Goal: Transaction & Acquisition: Purchase product/service

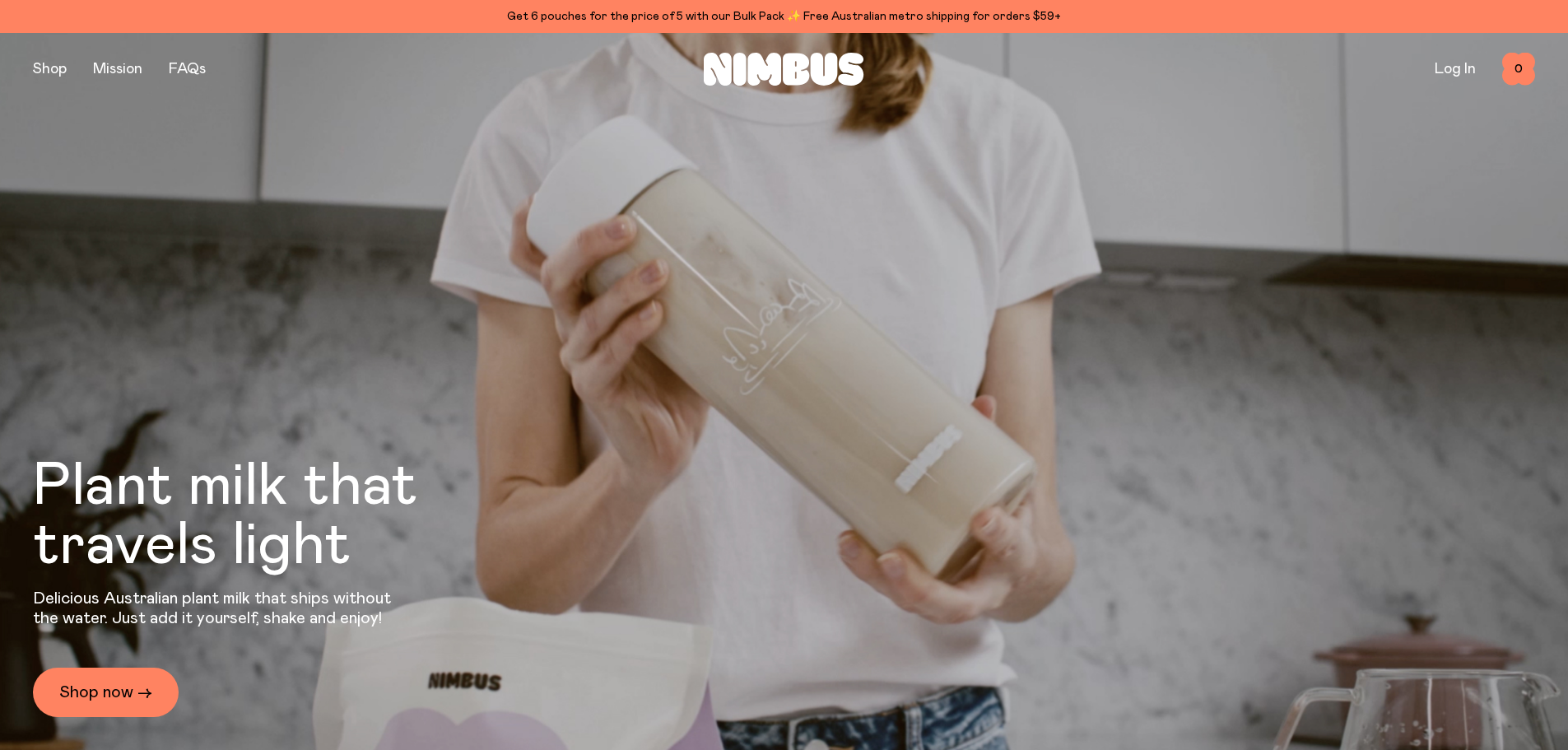
click at [142, 398] on div "Plant milk that travels light Delicious Australian plant milk that ships withou…" at bounding box center [784, 408] width 1502 height 750
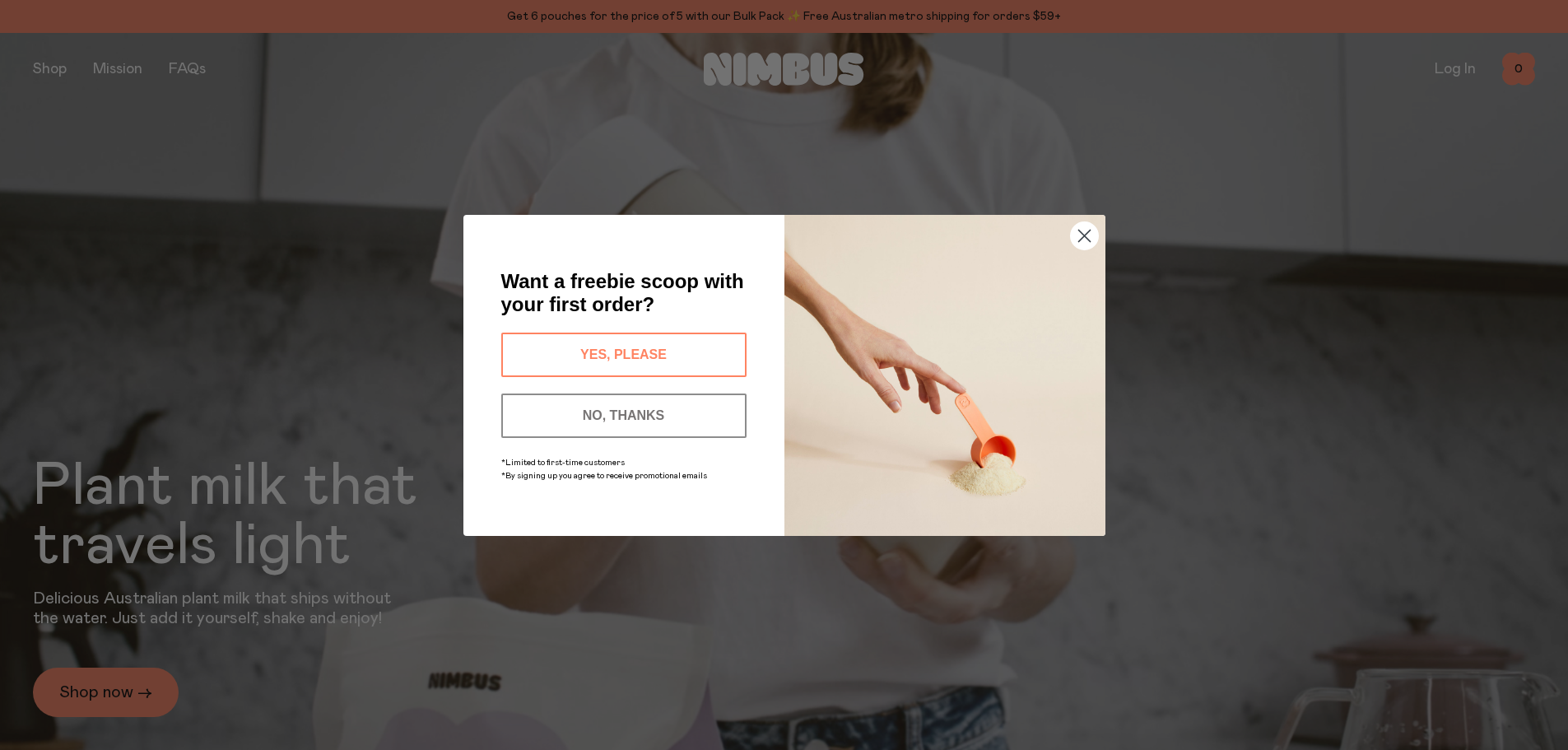
click at [607, 352] on button "YES, PLEASE" at bounding box center [624, 354] width 245 height 44
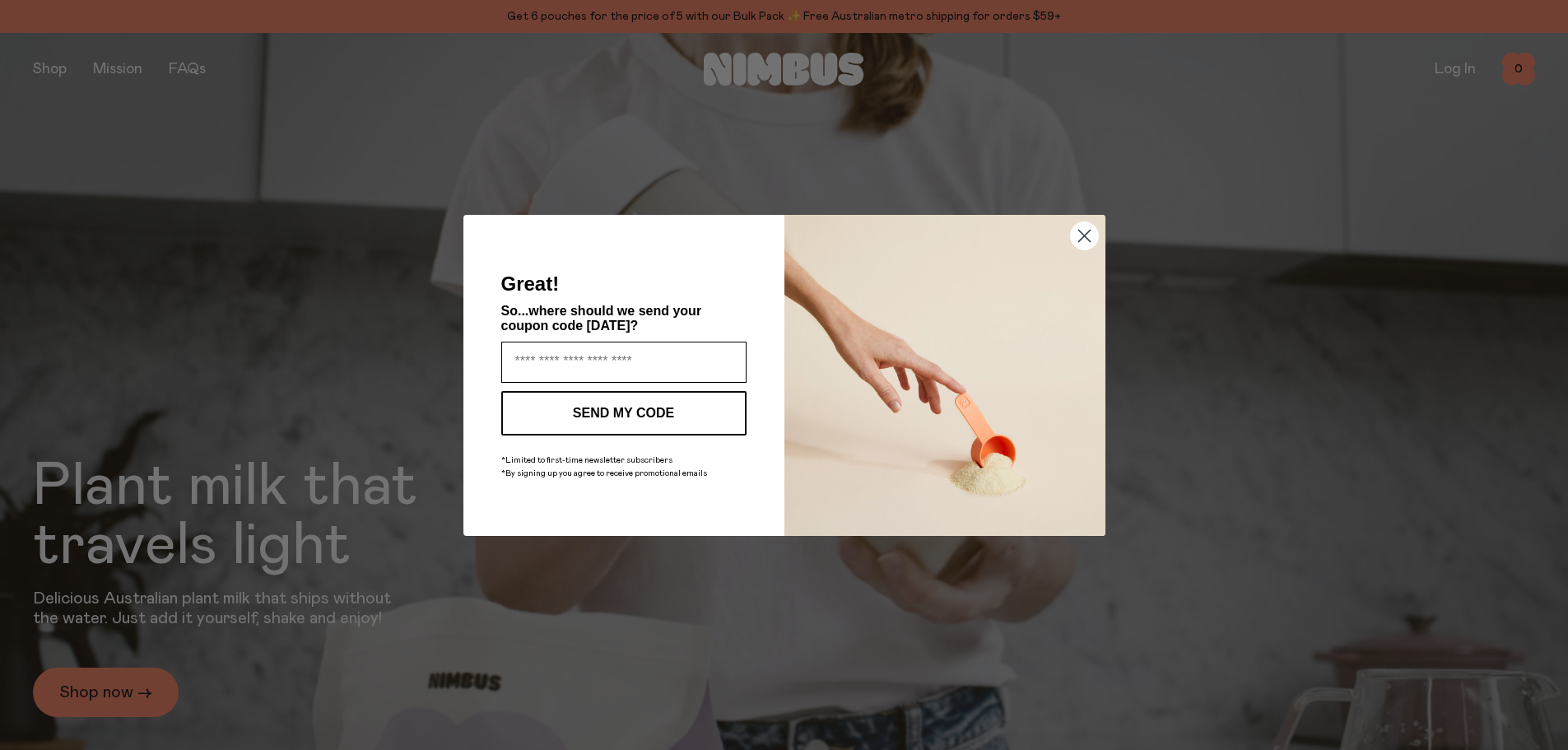
click at [607, 352] on input "Enter your email address" at bounding box center [624, 362] width 245 height 42
type input "**********"
click at [636, 420] on button "SEND MY CODE" at bounding box center [624, 412] width 245 height 44
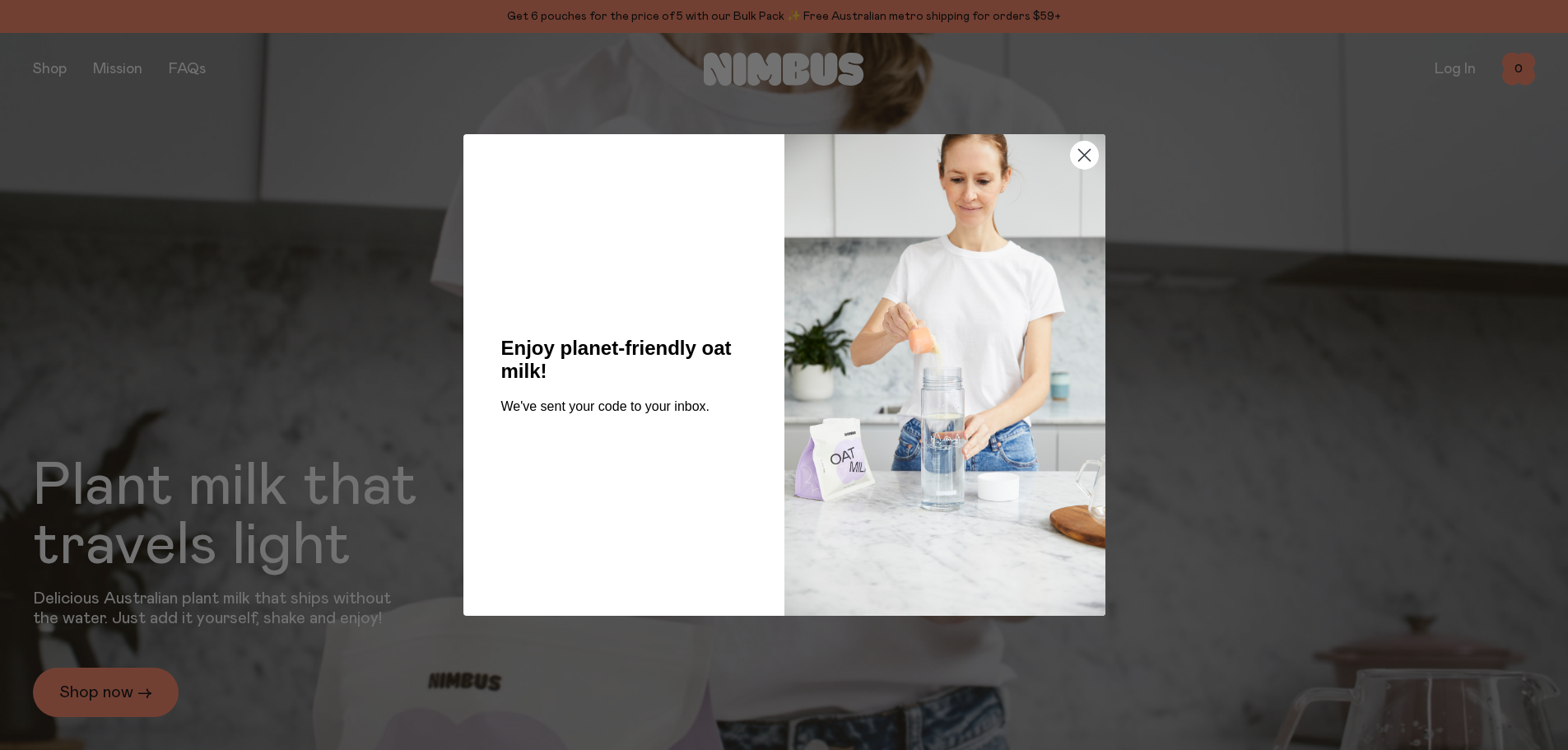
click at [1090, 154] on circle "Close dialog" at bounding box center [1083, 155] width 27 height 27
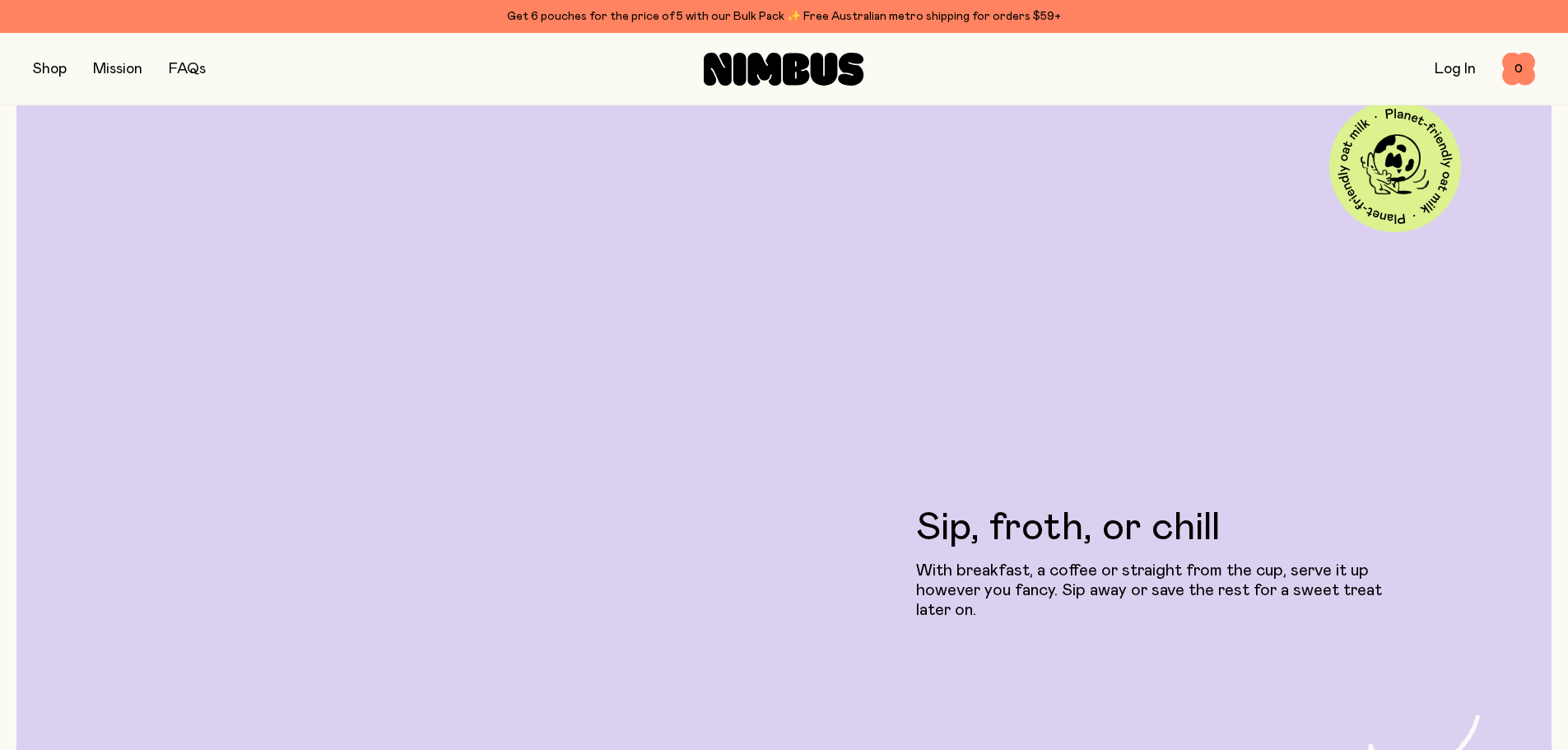
scroll to position [4280, 0]
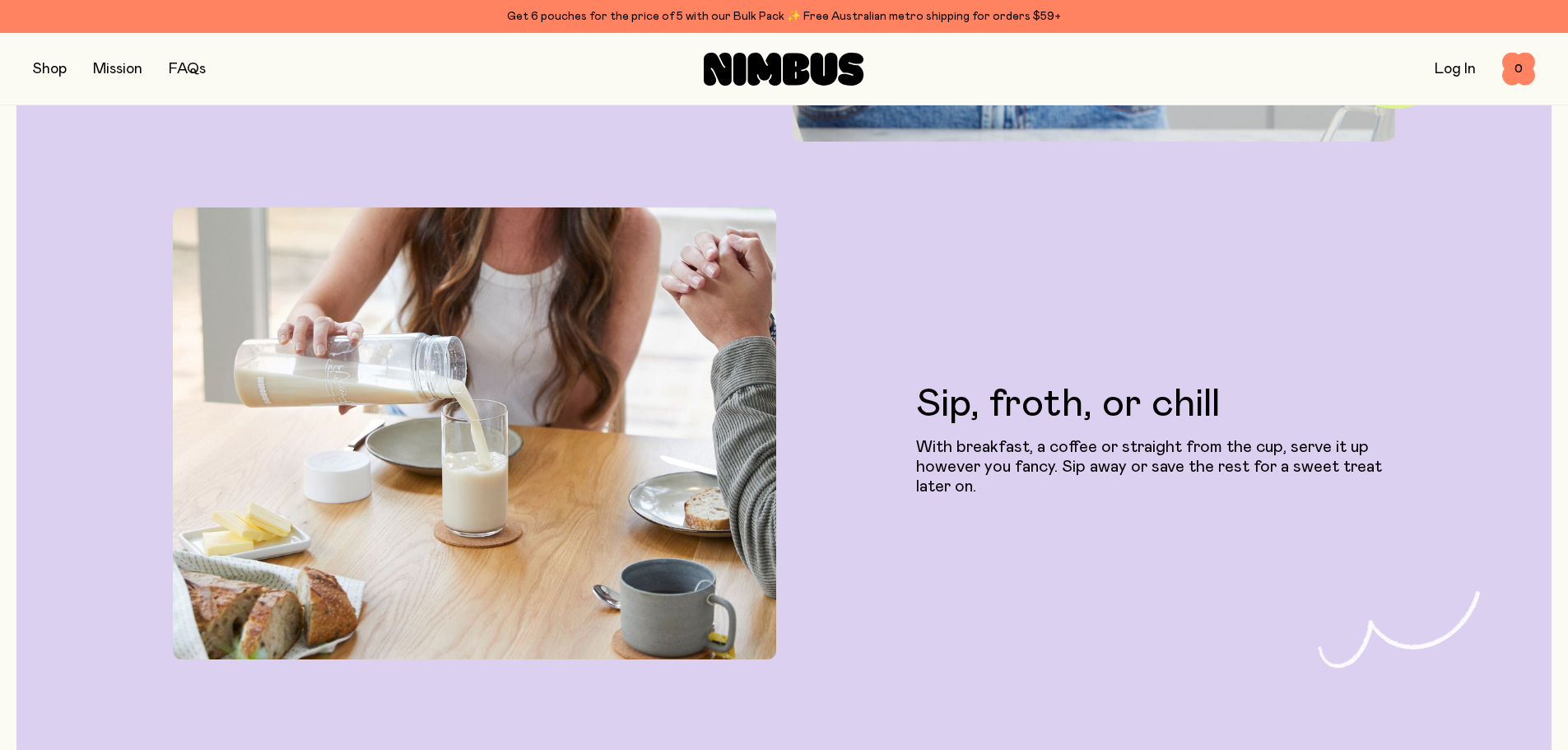
click at [836, 556] on div "Sip, froth, or chill With breakfast, a coffee or straight from the cup, serve i…" at bounding box center [783, 433] width 1469 height 452
click at [836, 559] on div "Sip, froth, or chill With breakfast, a coffee or straight from the cup, serve i…" at bounding box center [783, 433] width 1469 height 452
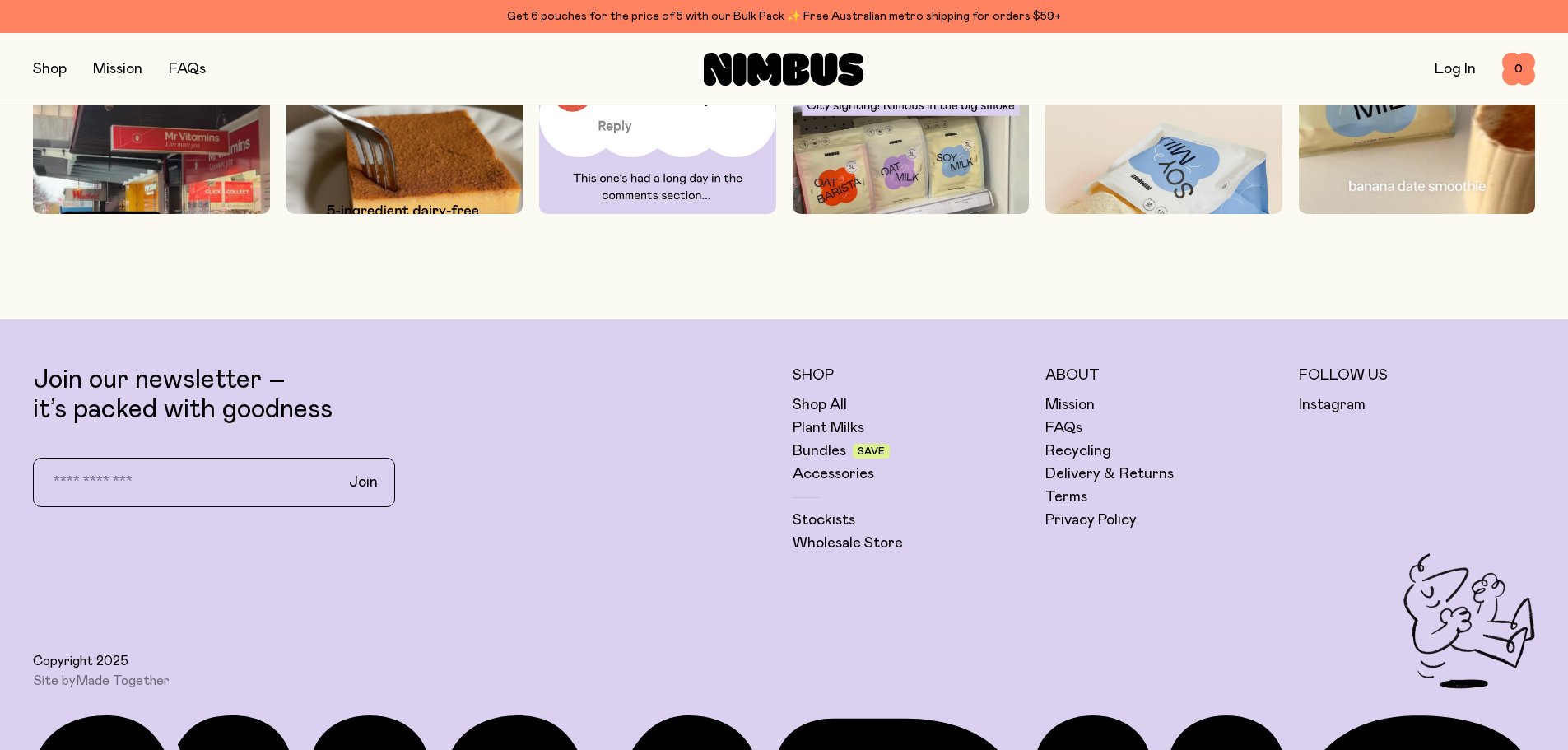
scroll to position [5350, 0]
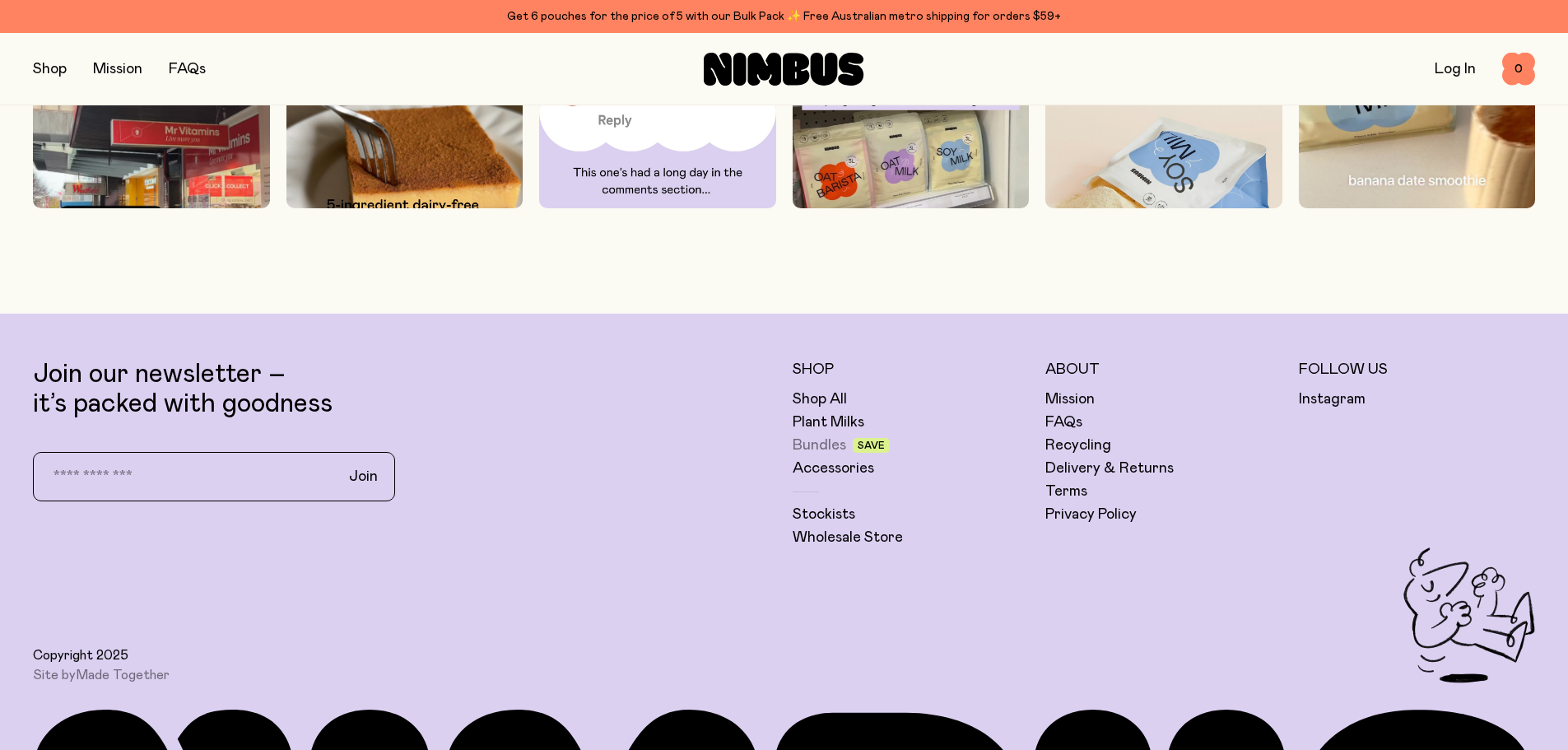
click at [808, 442] on link "Bundles" at bounding box center [819, 445] width 54 height 20
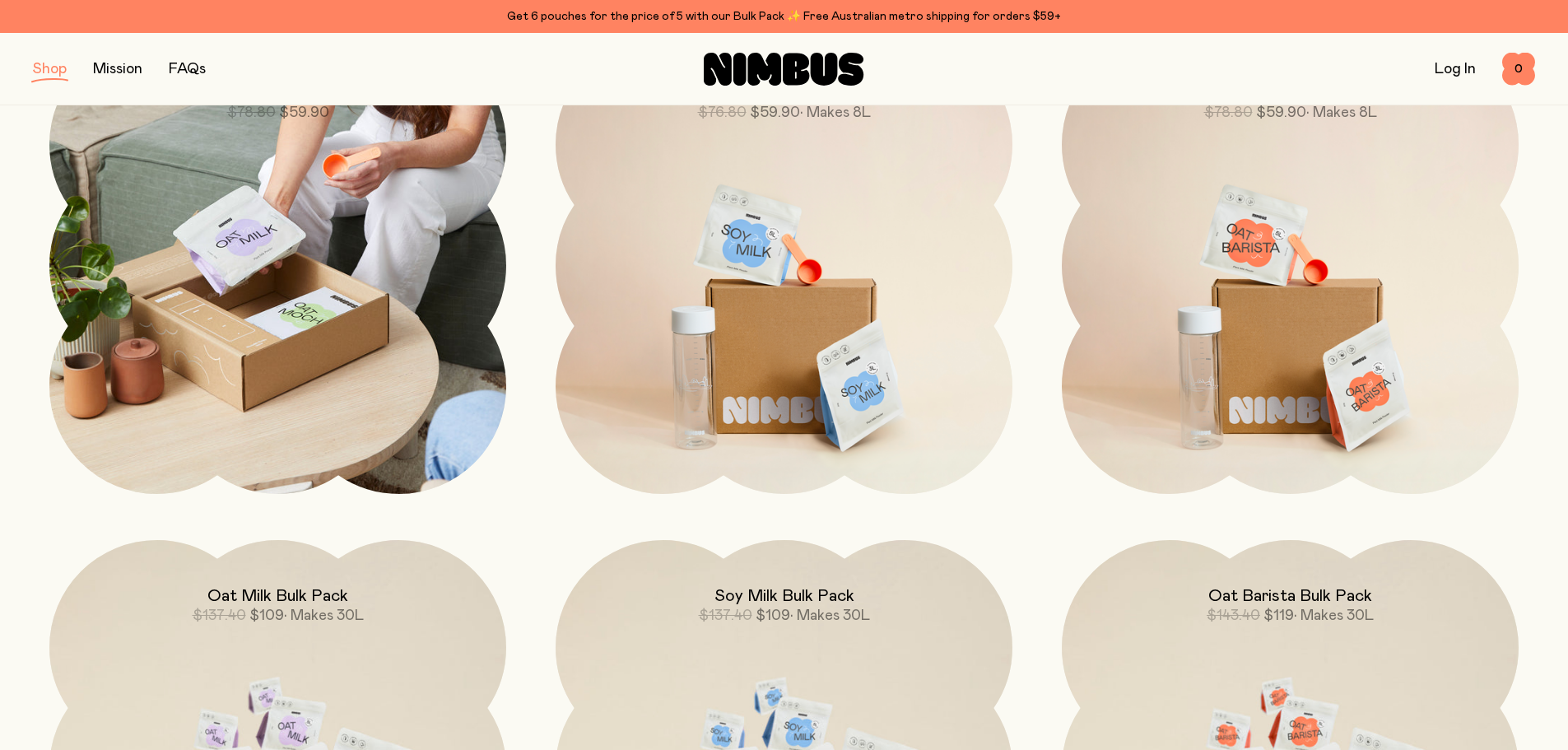
scroll to position [164, 0]
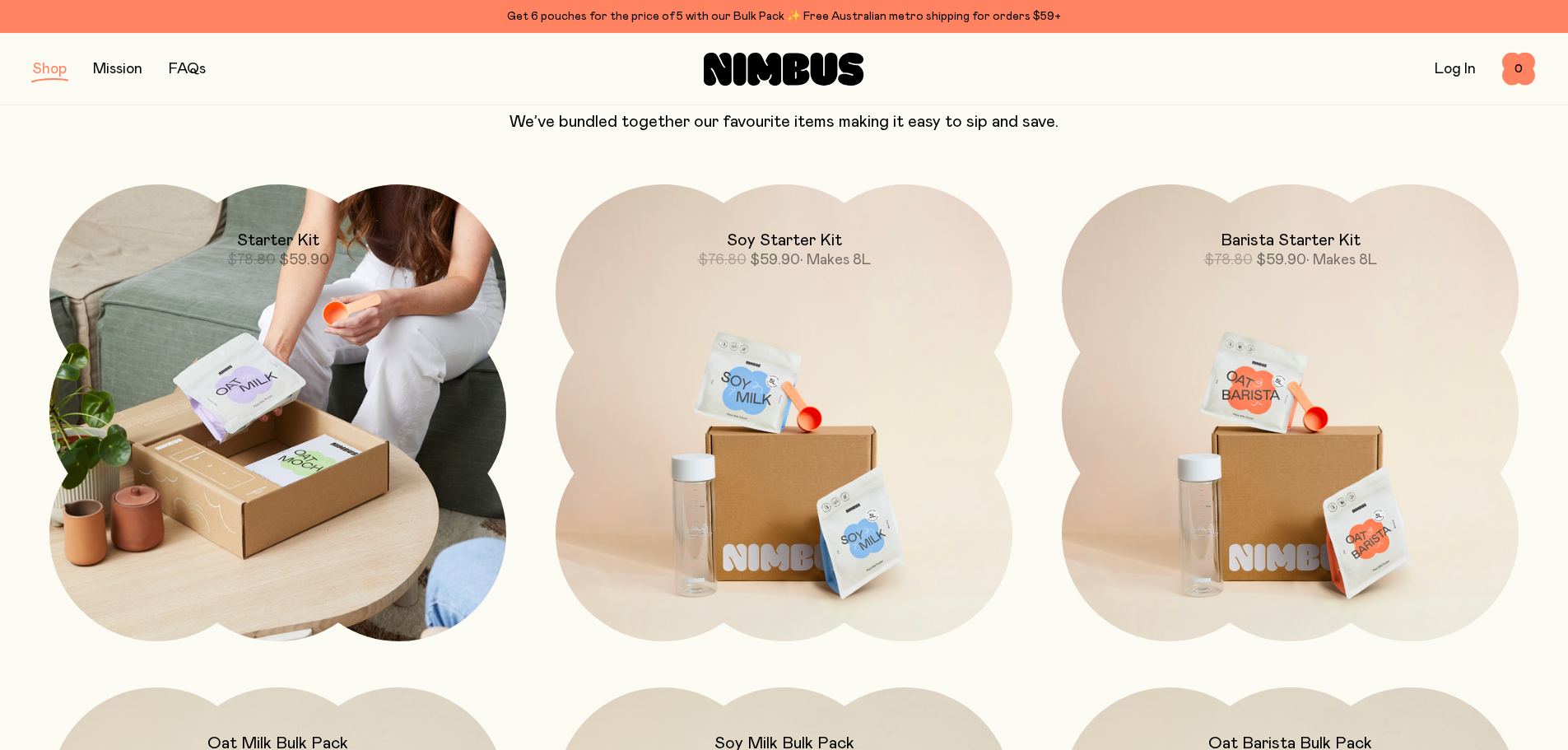
click at [301, 439] on img at bounding box center [277, 412] width 457 height 457
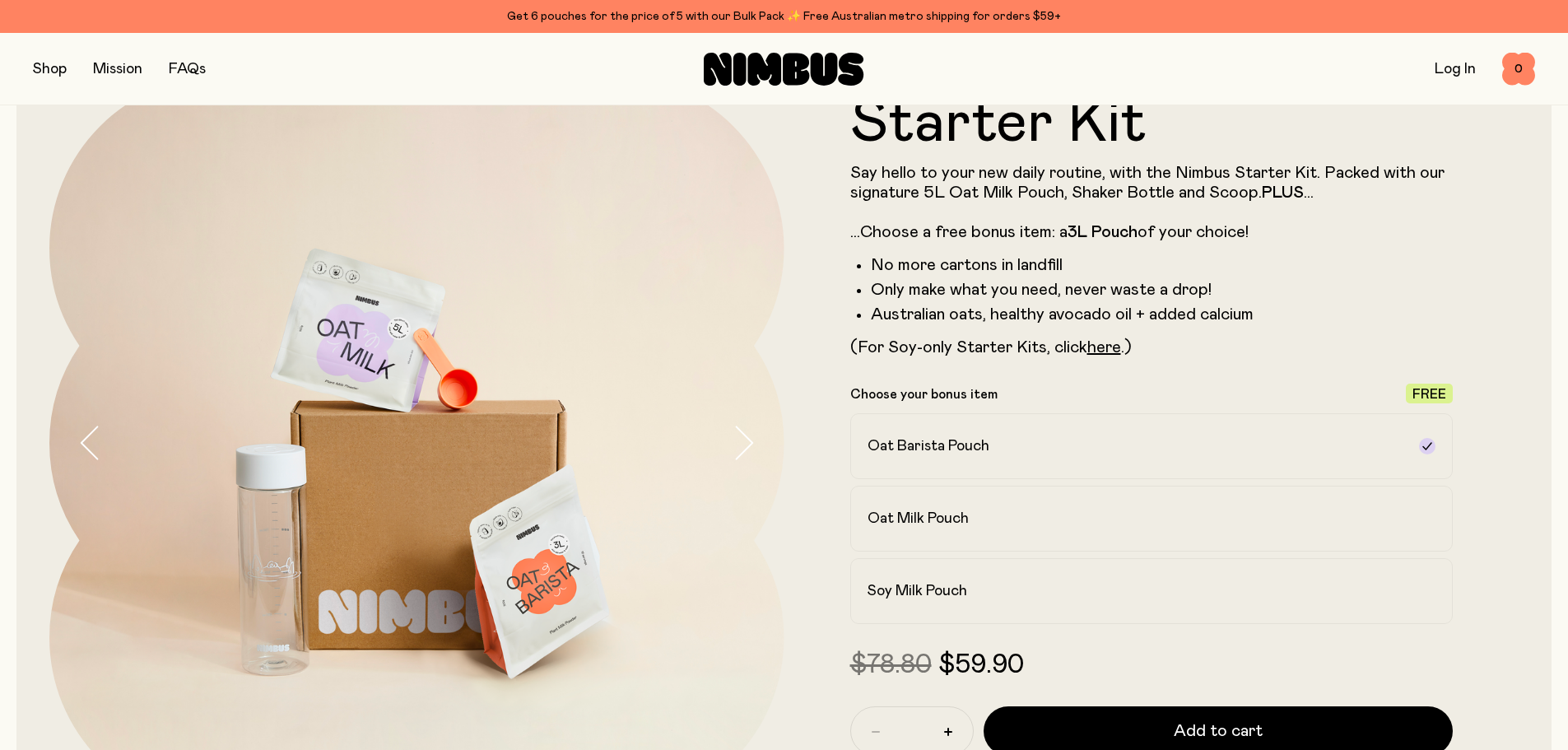
scroll to position [164, 0]
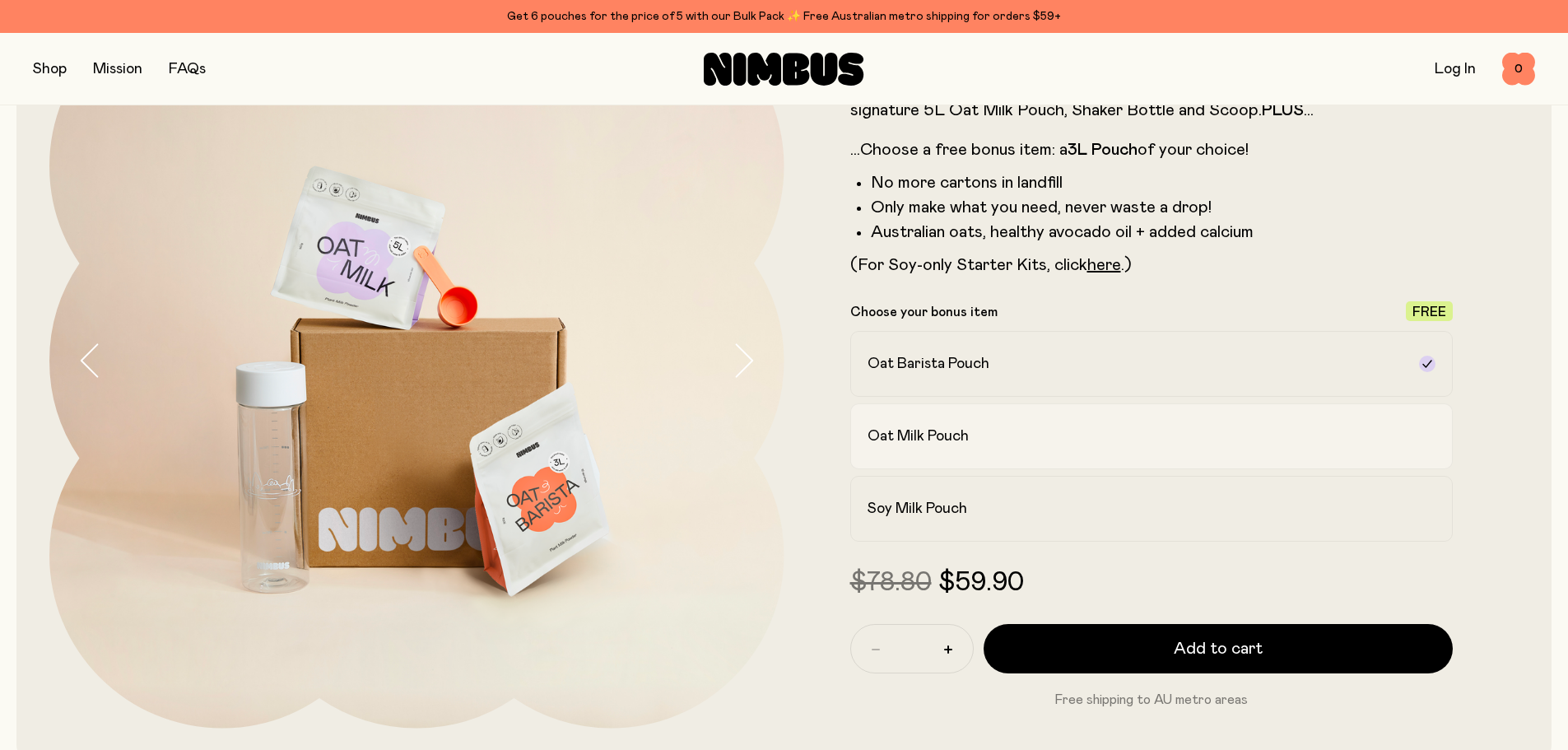
click at [893, 439] on h2 "Oat Milk Pouch" at bounding box center [918, 436] width 101 height 20
click at [808, 447] on form "Starter Kit Say hello to your new daily routine, with the Nimbus Starter Kit. P…" at bounding box center [1151, 360] width 735 height 698
click at [894, 361] on h2 "Oat Barista Pouch" at bounding box center [928, 363] width 122 height 20
click at [804, 393] on form "Starter Kit Say hello to your new daily routine, with the Nimbus Starter Kit. P…" at bounding box center [1151, 360] width 735 height 698
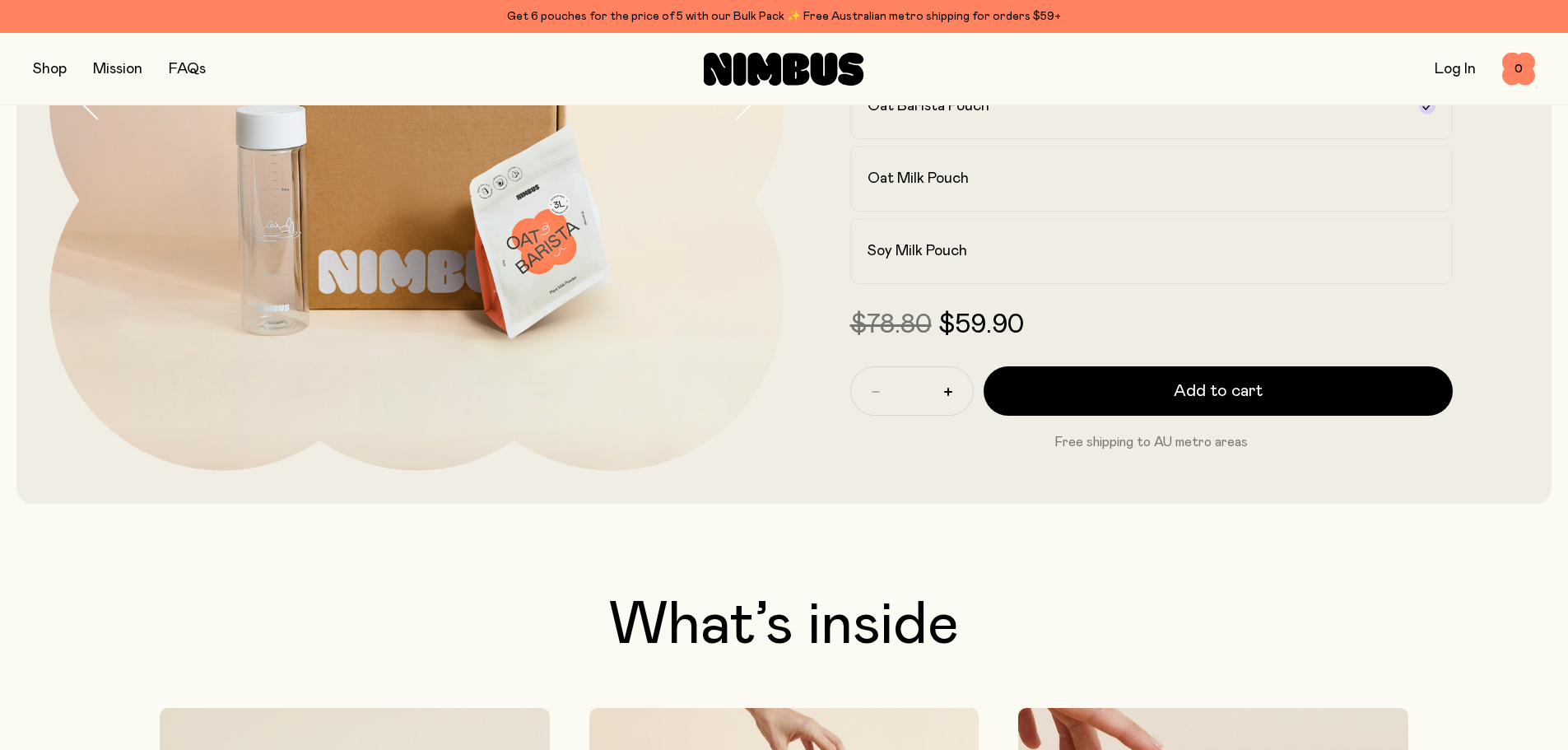
scroll to position [411, 0]
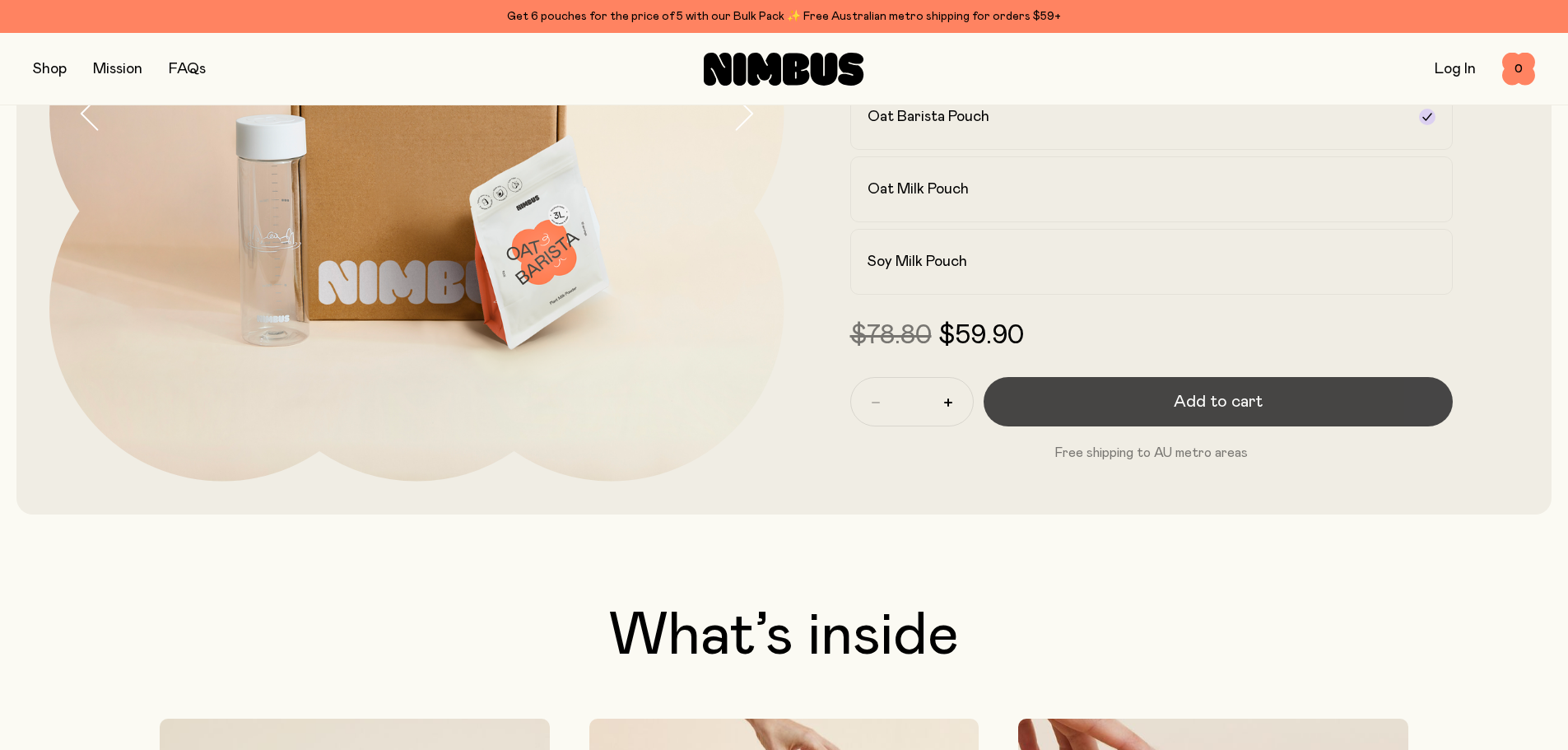
click at [1005, 407] on button "Add to cart" at bounding box center [1219, 402] width 470 height 49
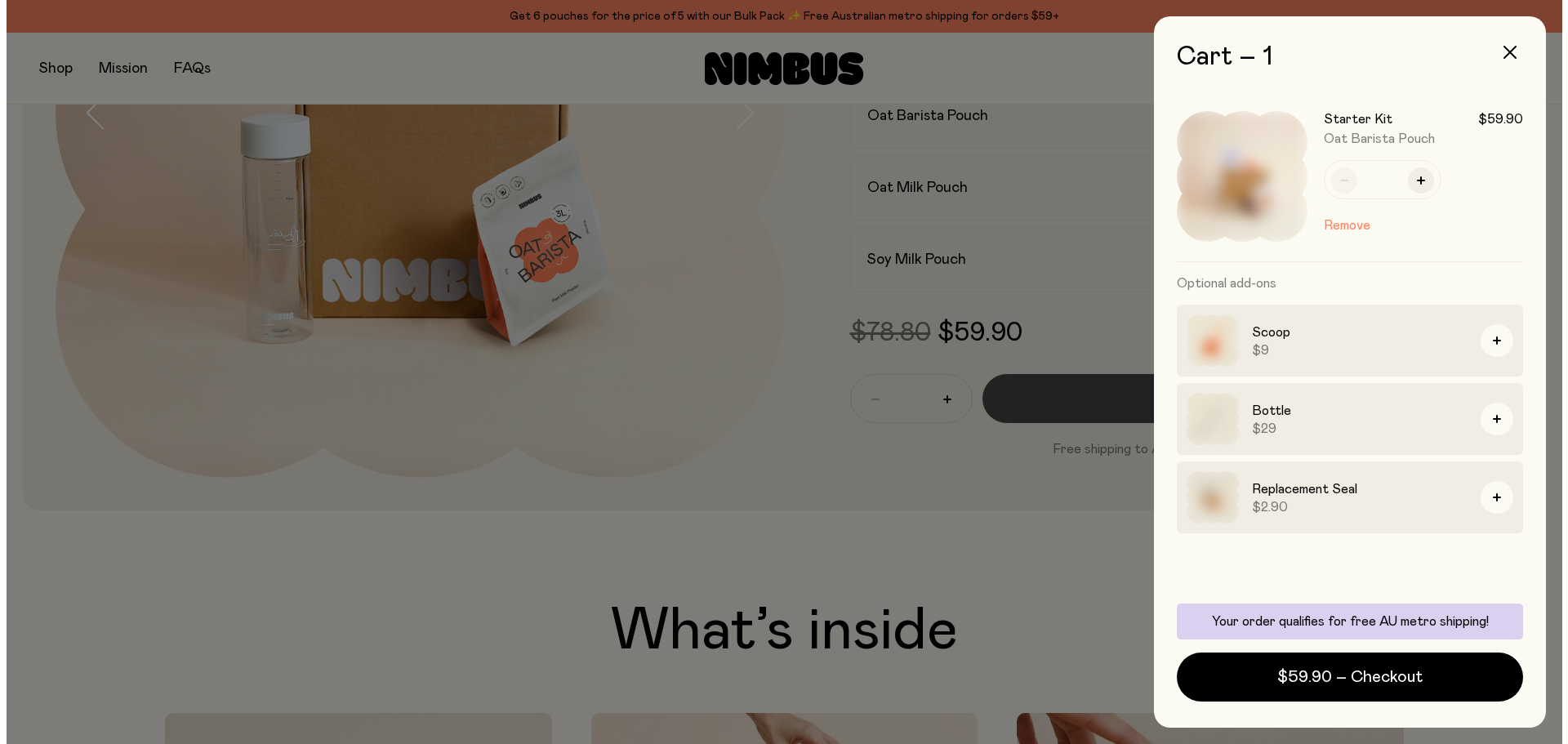
scroll to position [0, 0]
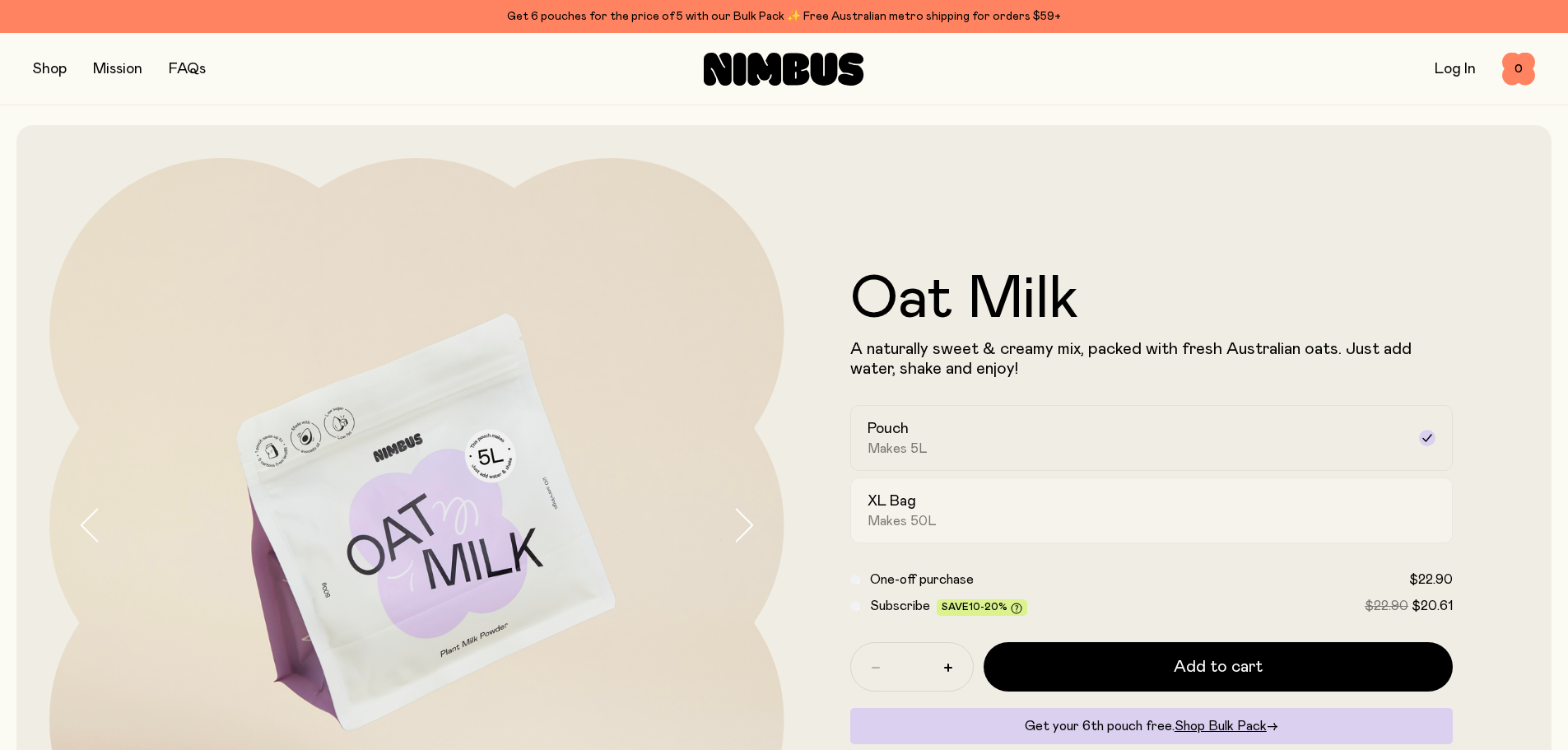
click at [1017, 510] on div "XL Bag Makes 50L" at bounding box center [1137, 510] width 539 height 38
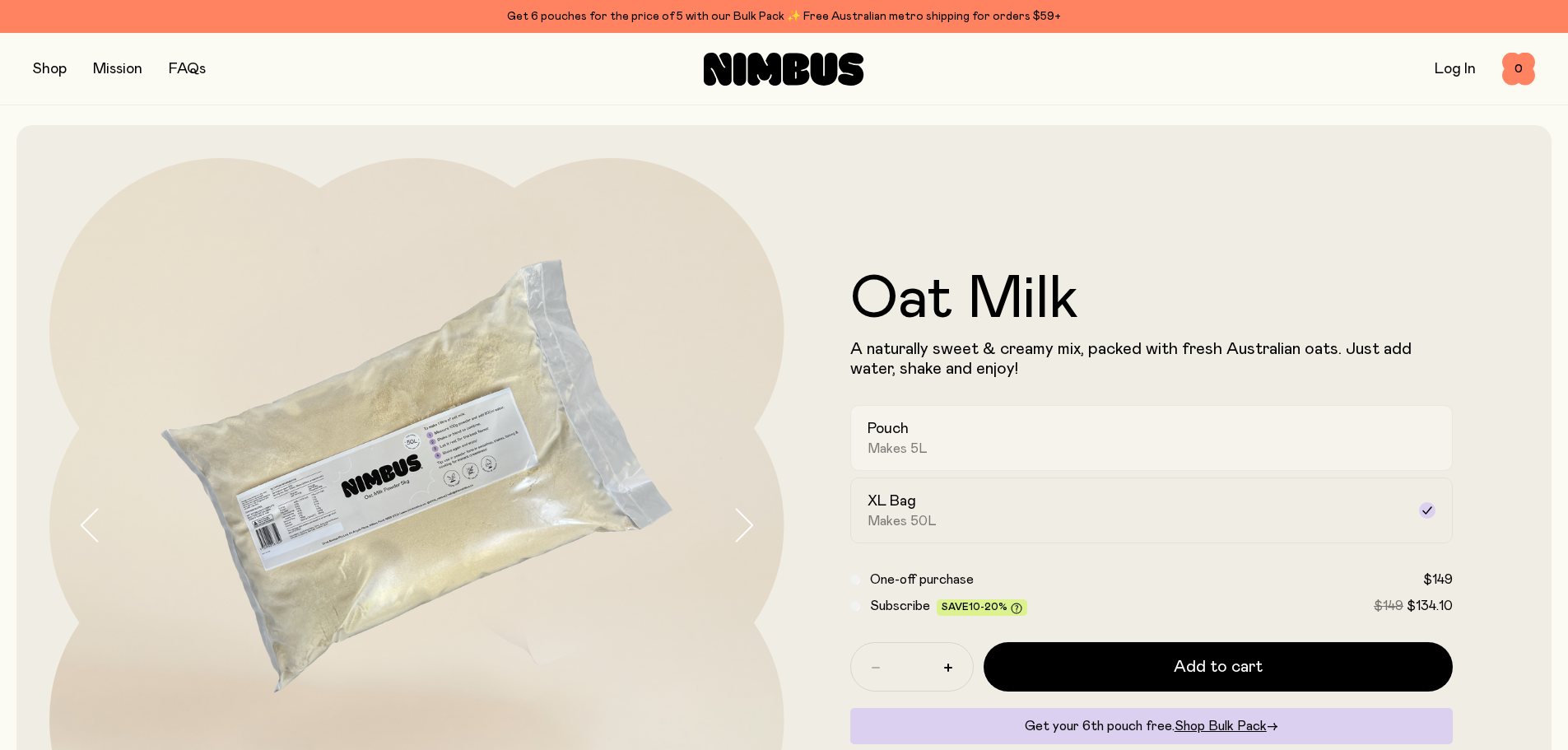
click at [1019, 448] on div "Pouch Makes 5L" at bounding box center [1137, 438] width 539 height 38
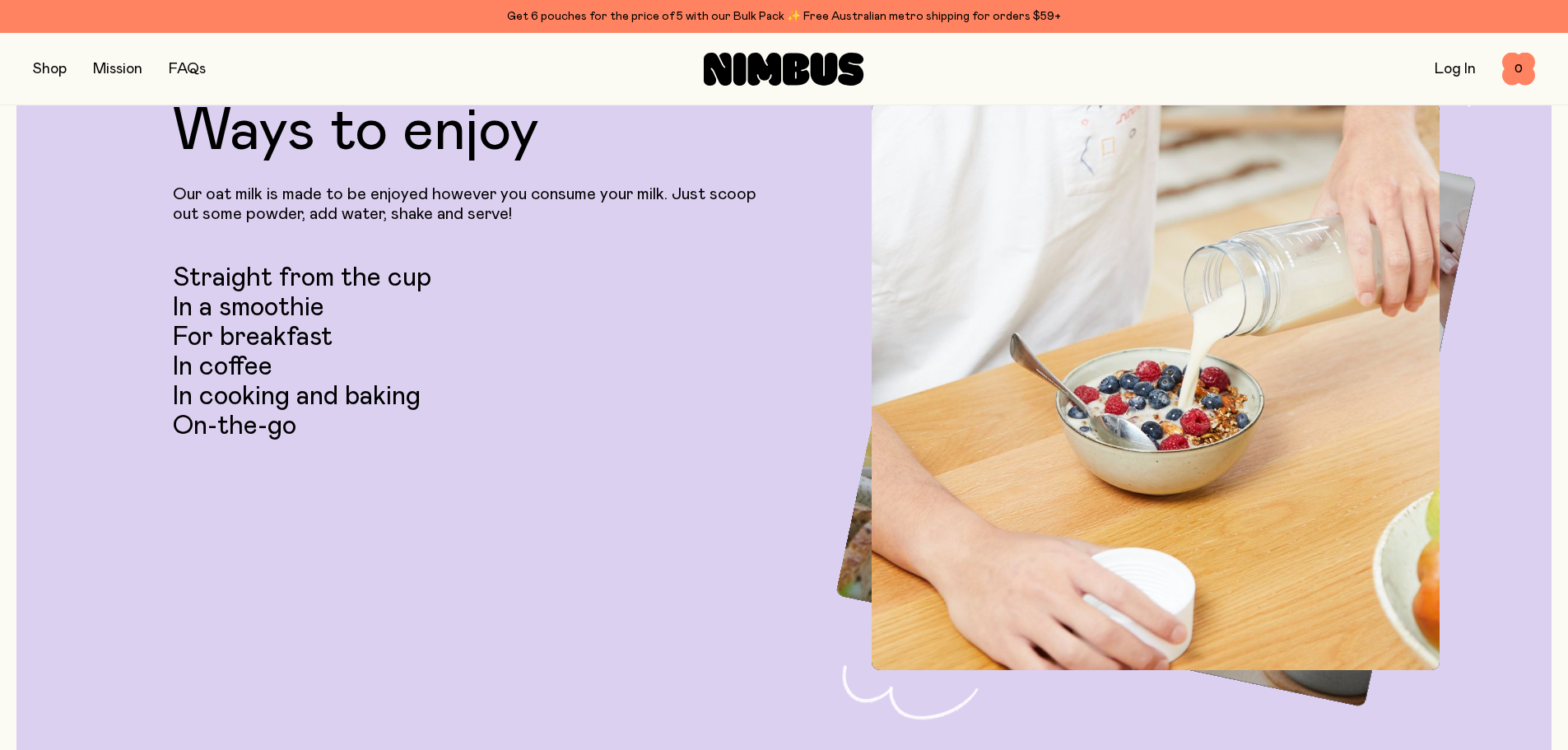
scroll to position [3375, 0]
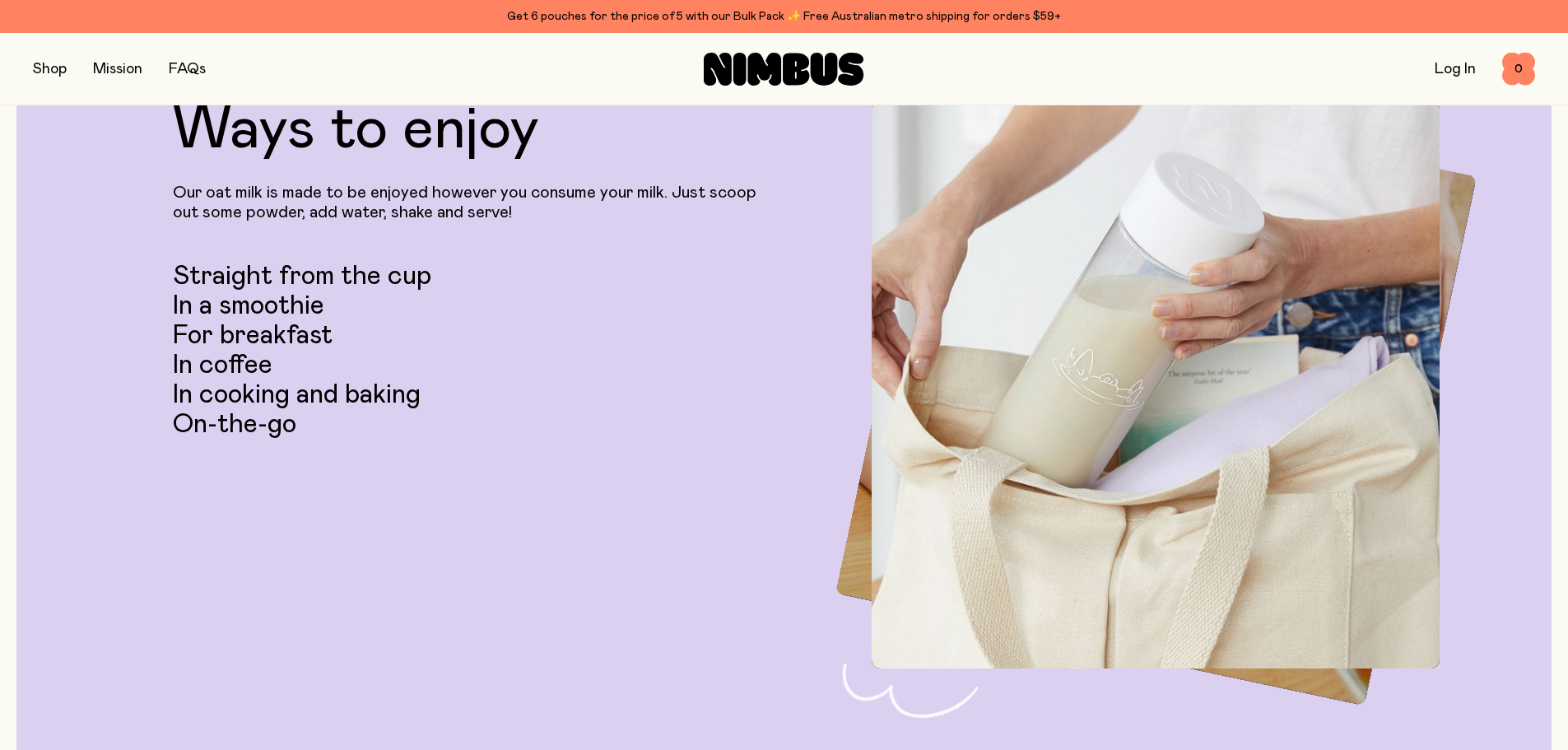
drag, startPoint x: 716, startPoint y: 497, endPoint x: 718, endPoint y: 507, distance: 10.2
click at [718, 507] on div "Ways to enjoy Our oat milk is made to be enjoyed however you consume your milk.…" at bounding box center [474, 384] width 603 height 569
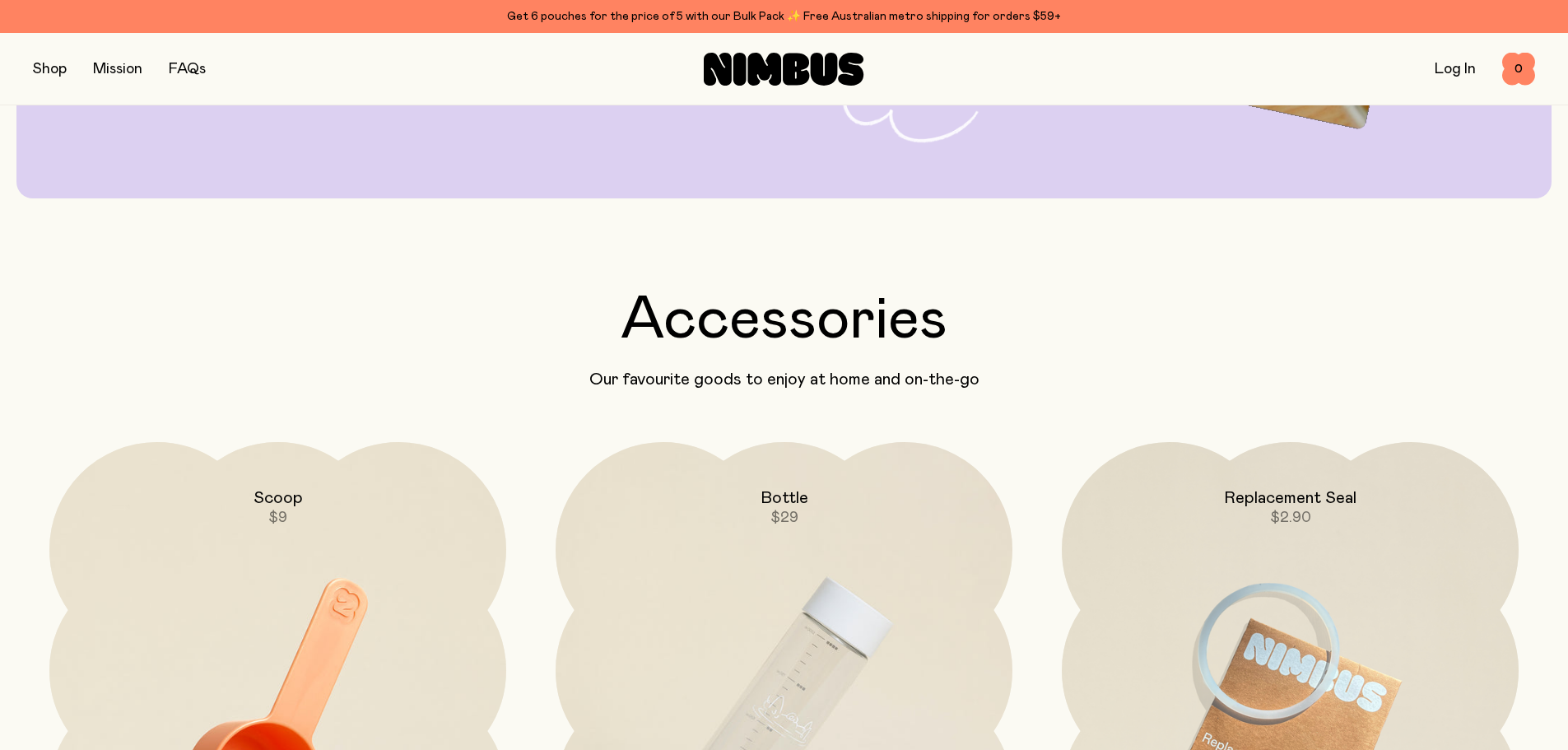
scroll to position [3951, 0]
click at [666, 512] on div "Bottle $29" at bounding box center [784, 484] width 457 height 86
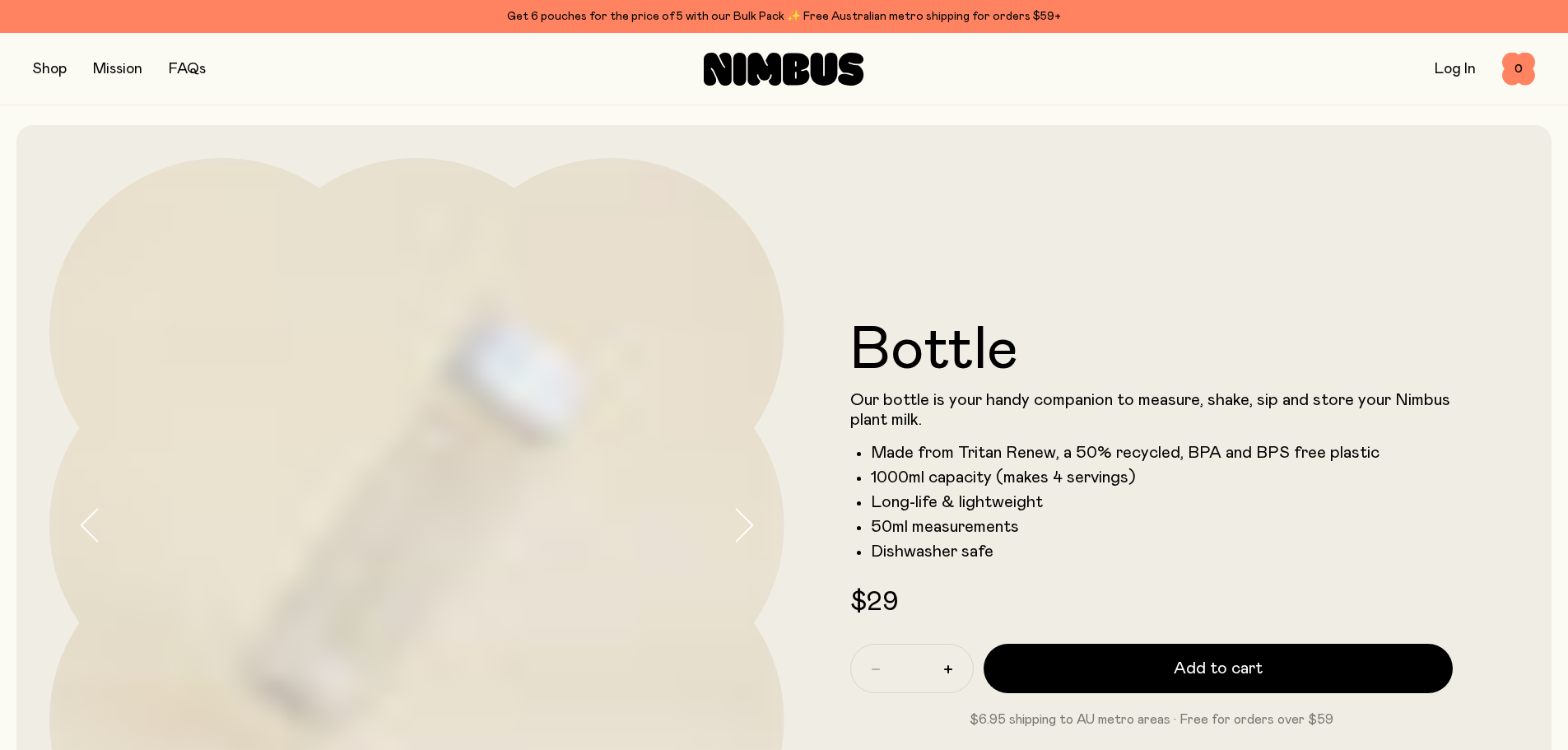
scroll to position [125, 0]
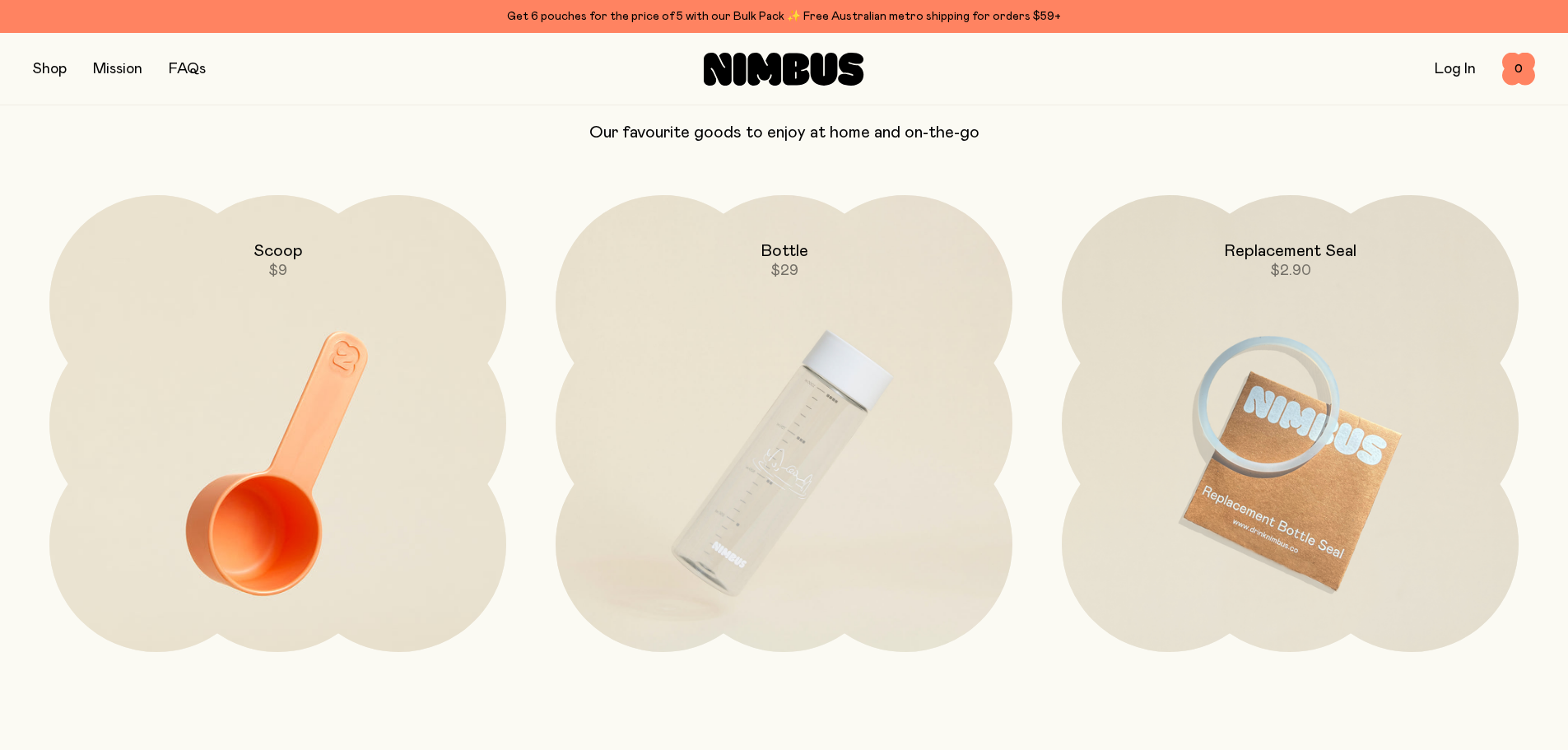
scroll to position [4198, 0]
click at [9, 395] on div "Accessories Our favourite goods to enjoy at home and on-the-go Scoop $9 Bottle …" at bounding box center [784, 346] width 1568 height 608
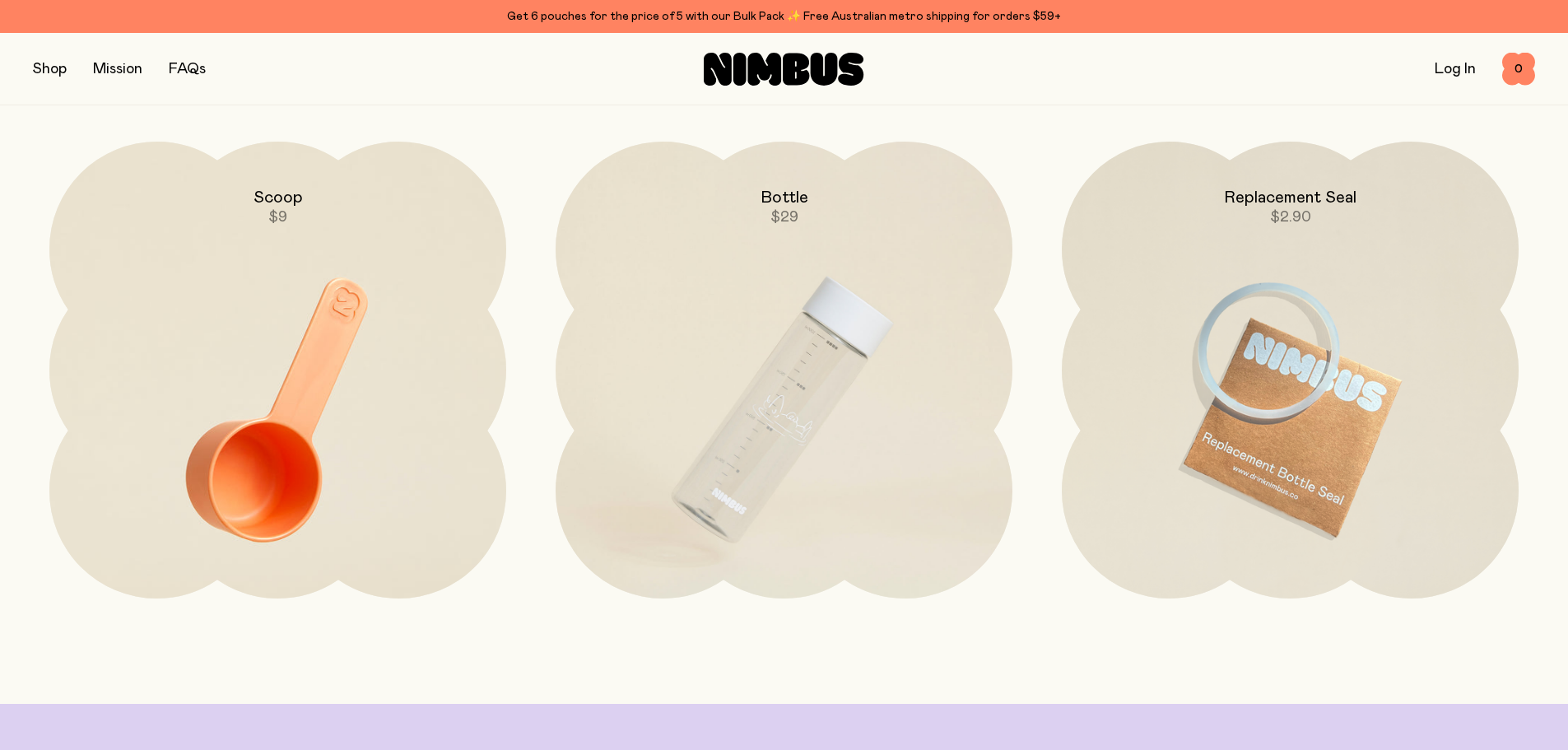
scroll to position [4280, 0]
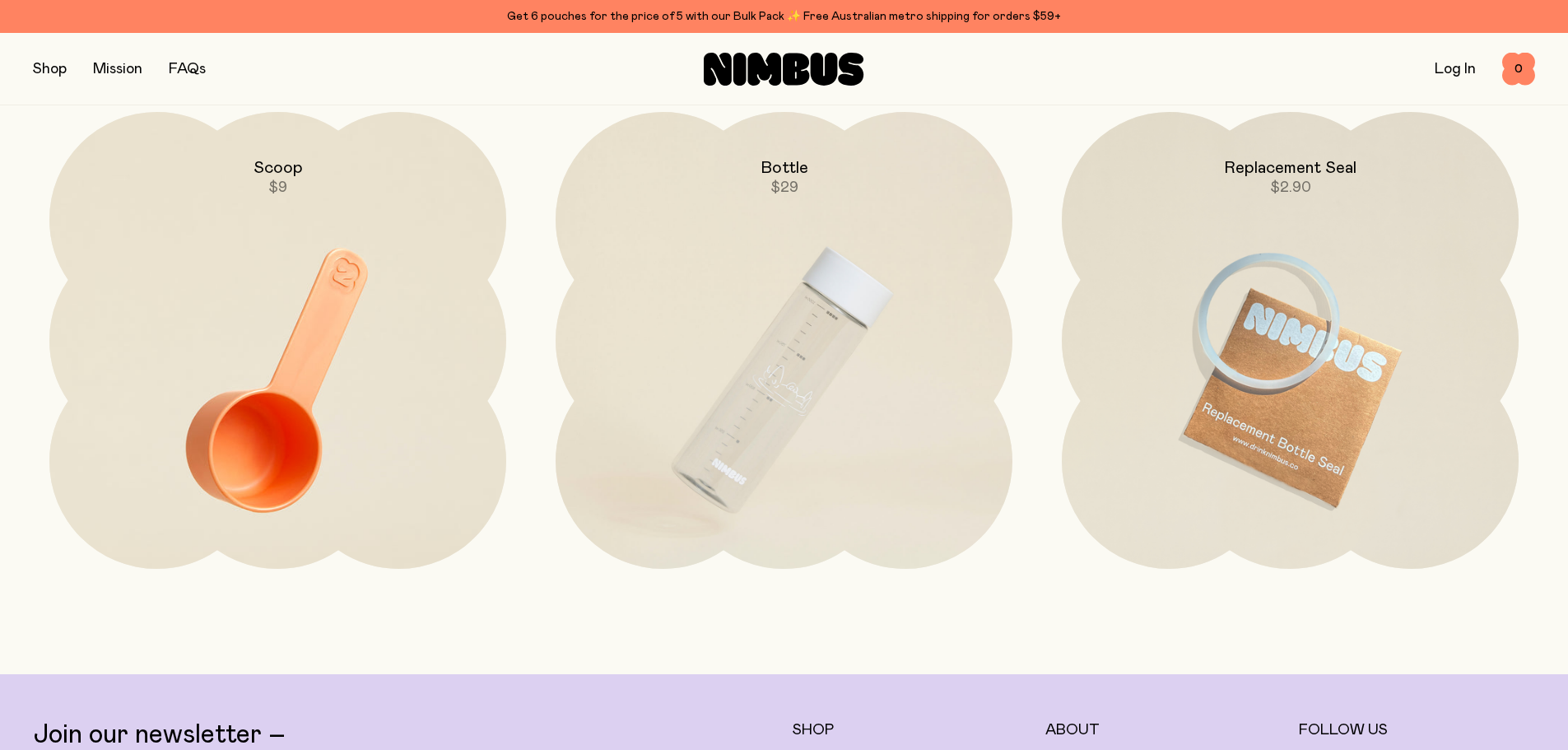
click at [9, 395] on div "Accessories Our favourite goods to enjoy at home and on-the-go Scoop $9 Bottle …" at bounding box center [784, 264] width 1568 height 608
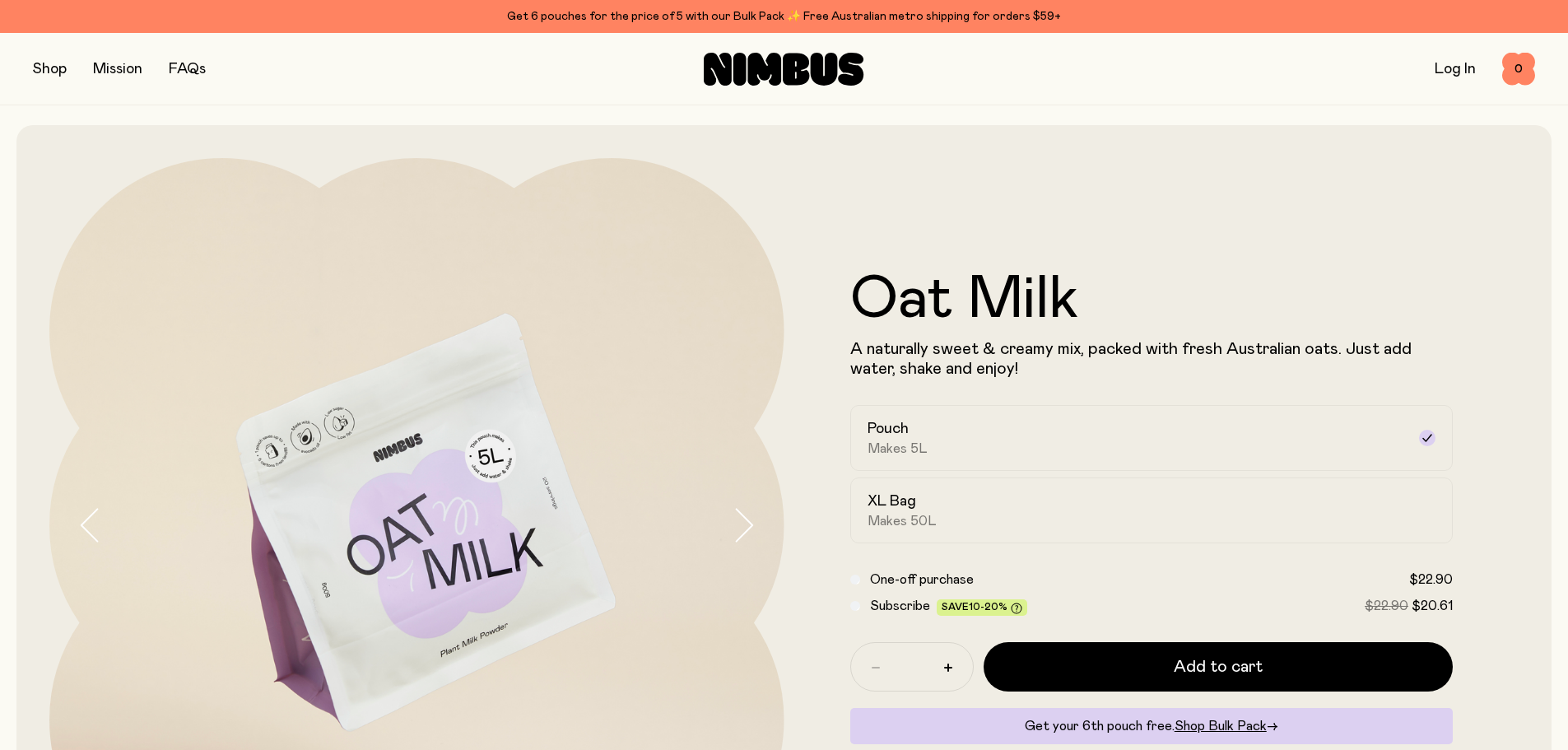
scroll to position [82, 0]
